Goal: Task Accomplishment & Management: Manage account settings

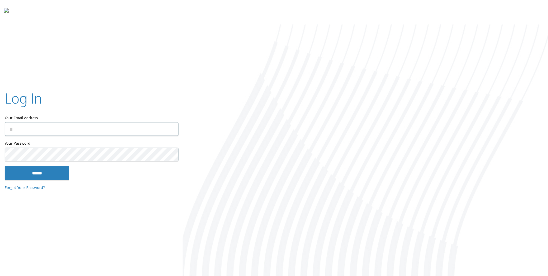
type input "**********"
click at [63, 170] on input "******" at bounding box center [37, 173] width 65 height 14
type input "**********"
click at [54, 171] on input "******" at bounding box center [37, 173] width 65 height 14
